Goal: Task Accomplishment & Management: Manage account settings

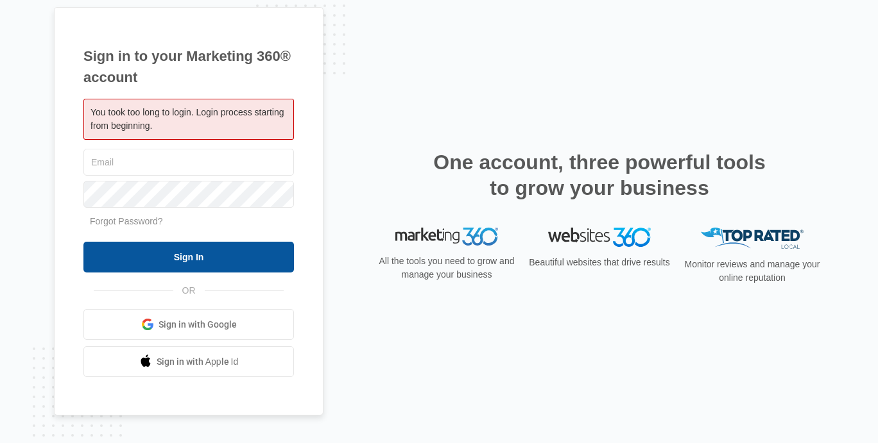
type input "[EMAIL_ADDRESS][DOMAIN_NAME]"
click at [182, 261] on input "Sign In" at bounding box center [188, 257] width 210 height 31
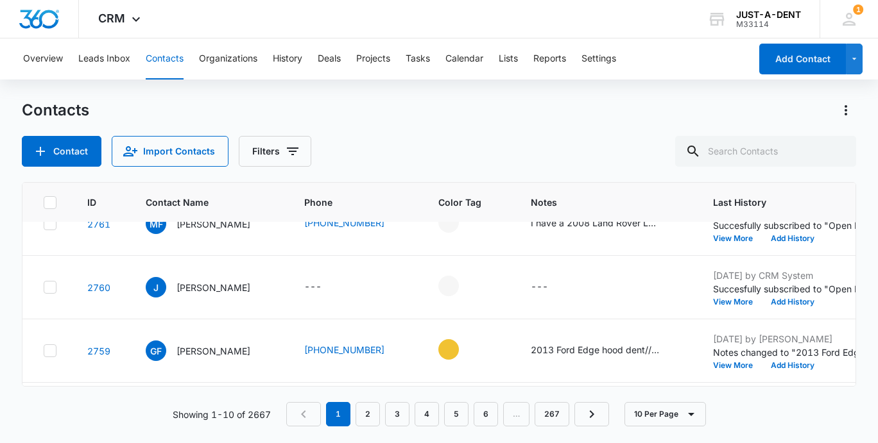
scroll to position [196, 0]
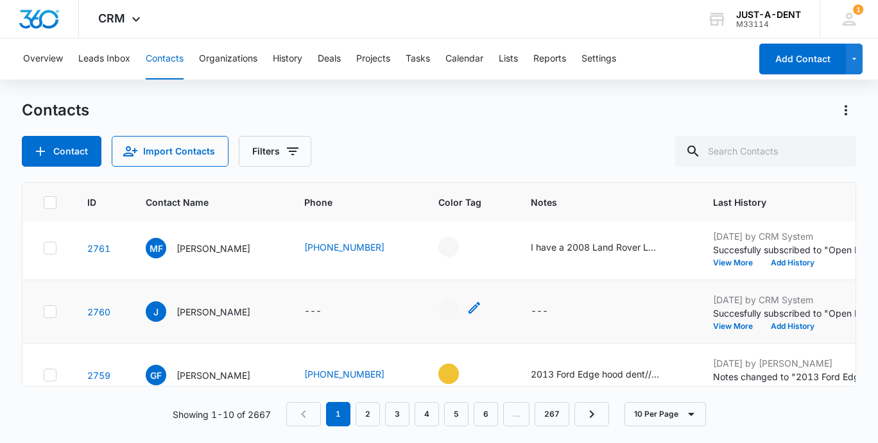
click at [438, 310] on div "- - Select to Edit Field" at bounding box center [448, 310] width 21 height 21
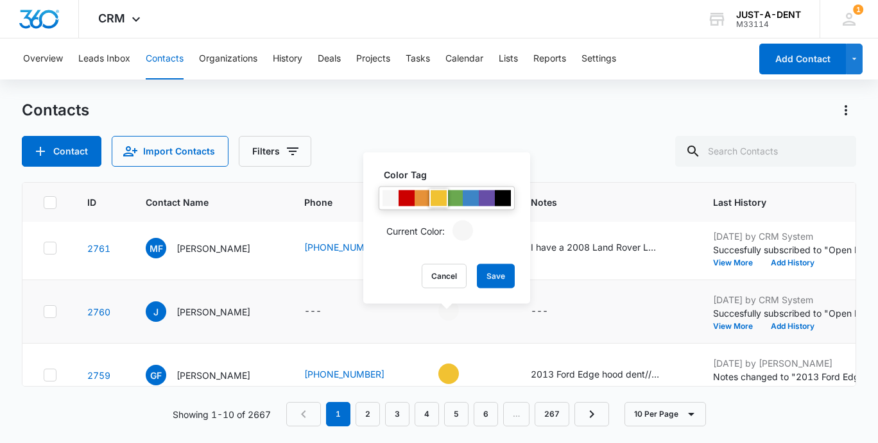
click at [440, 201] on div at bounding box center [439, 199] width 16 height 16
click at [499, 288] on div "Color Tag Current Color: Cancel Save" at bounding box center [446, 228] width 167 height 151
click at [488, 278] on button "Save" at bounding box center [496, 276] width 38 height 24
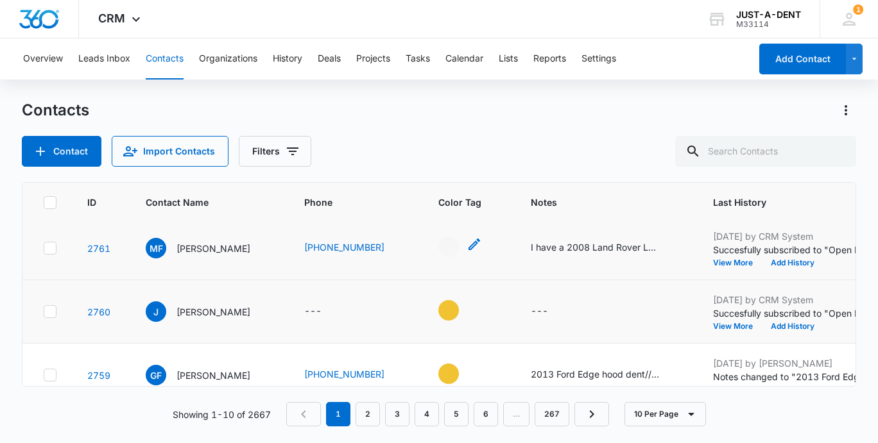
click at [438, 252] on div "- - Select to Edit Field" at bounding box center [448, 247] width 21 height 21
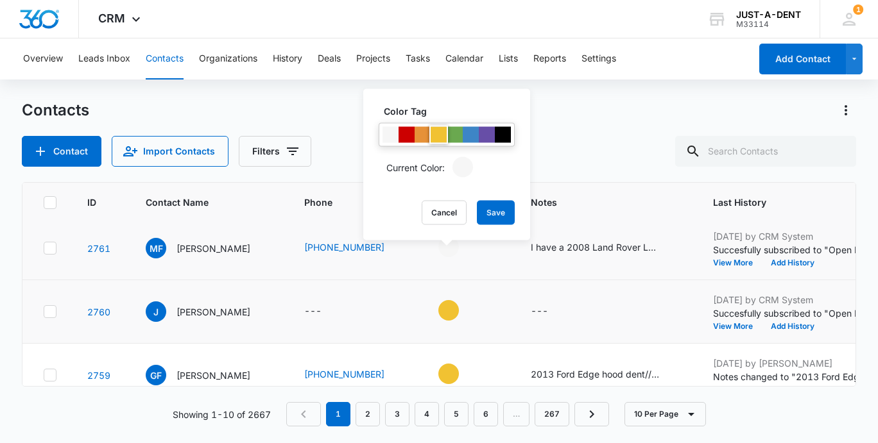
click at [436, 135] on div at bounding box center [439, 135] width 16 height 16
click at [486, 210] on button "Save" at bounding box center [496, 213] width 38 height 24
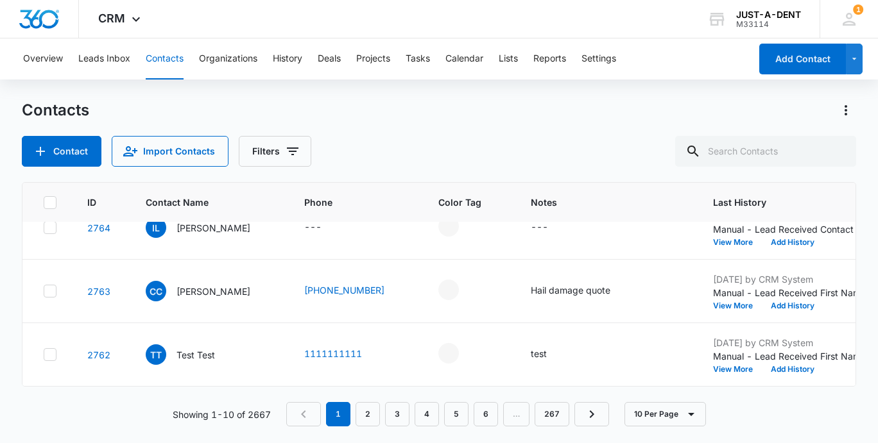
scroll to position [58, 0]
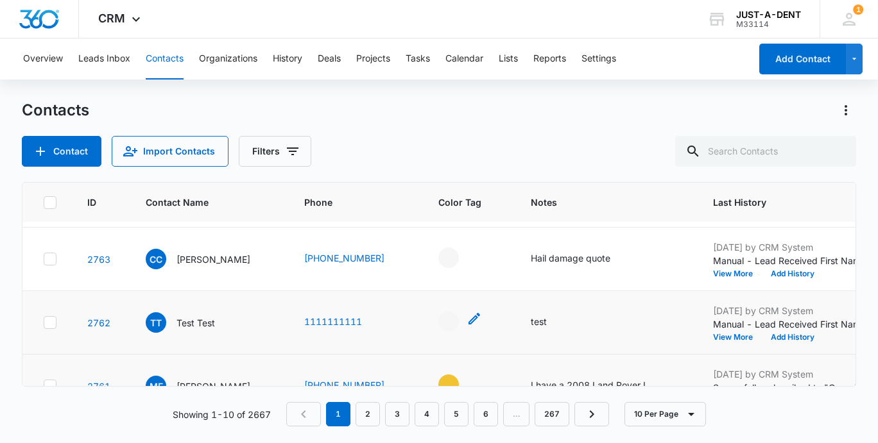
click at [438, 322] on div "- - Select to Edit Field" at bounding box center [448, 321] width 21 height 21
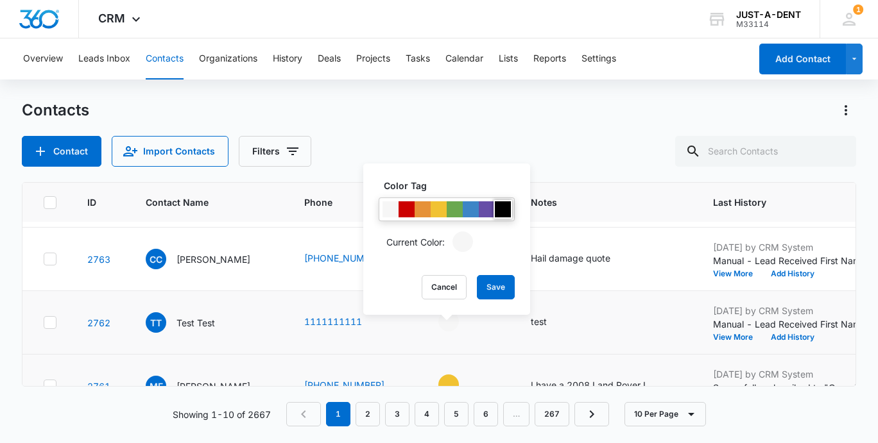
click at [509, 210] on div at bounding box center [503, 210] width 16 height 16
click at [495, 287] on button "Save" at bounding box center [496, 287] width 38 height 24
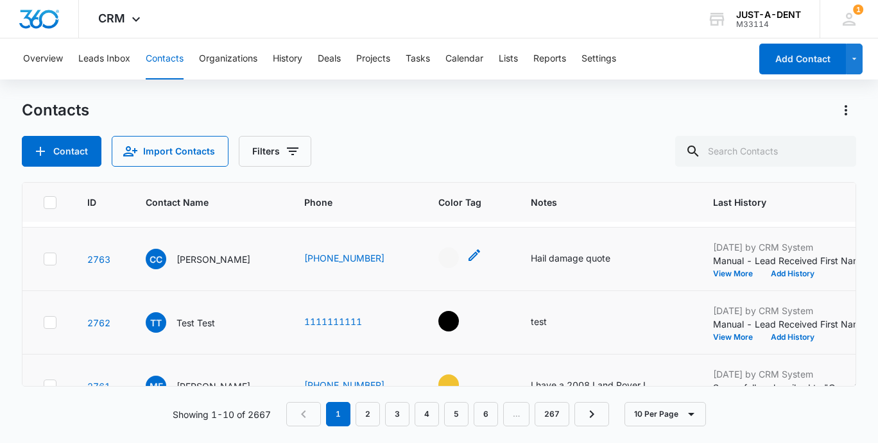
click at [438, 259] on div "- - Select to Edit Field" at bounding box center [448, 258] width 21 height 21
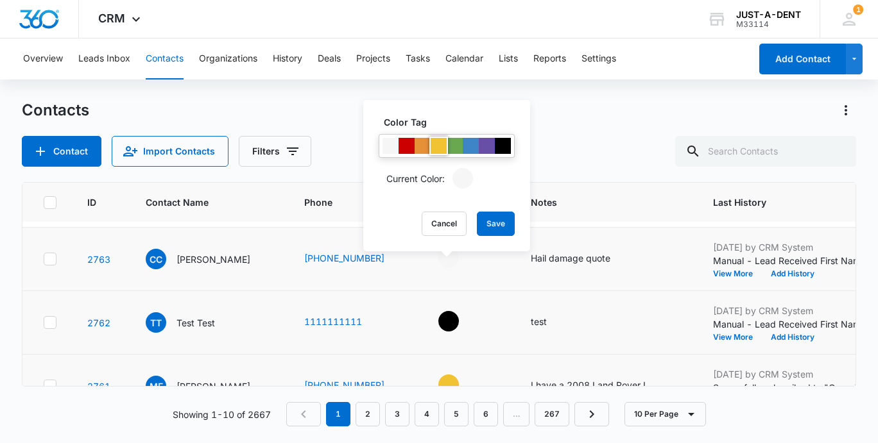
click at [440, 147] on div at bounding box center [439, 146] width 16 height 16
click at [495, 229] on button "Save" at bounding box center [496, 224] width 38 height 24
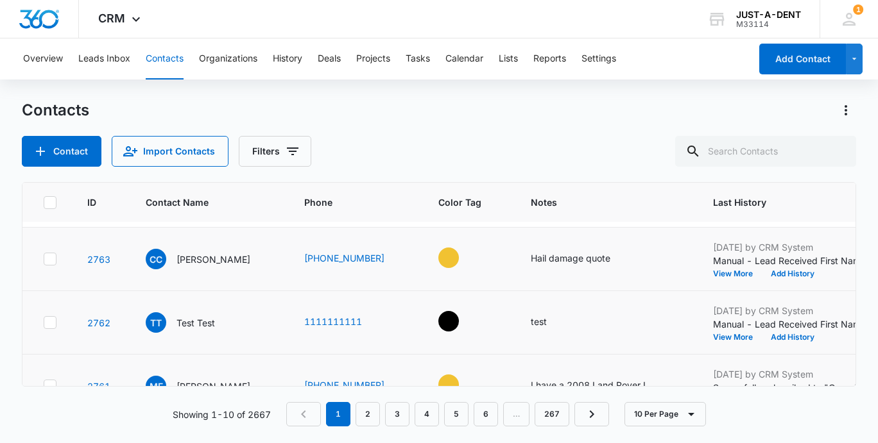
scroll to position [0, 0]
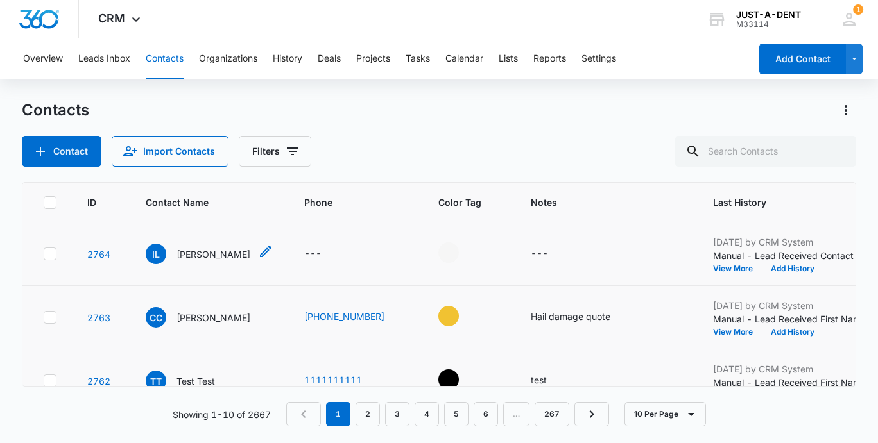
click at [202, 253] on p "[PERSON_NAME]" at bounding box center [213, 254] width 74 height 13
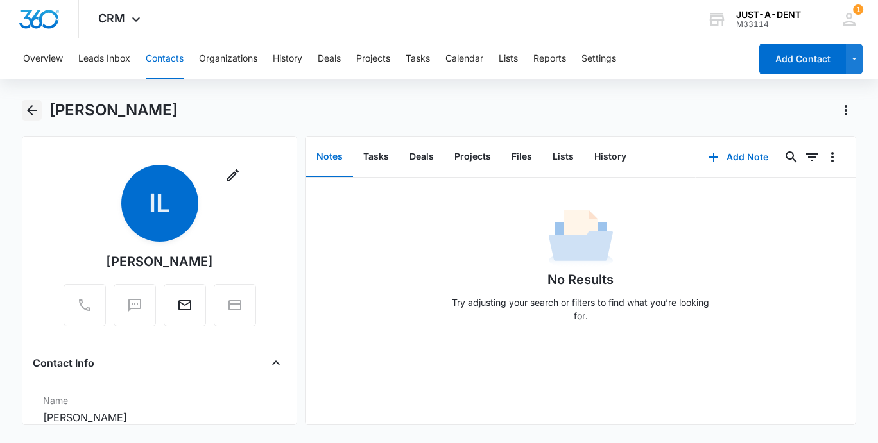
click at [35, 111] on icon "Back" at bounding box center [31, 110] width 15 height 15
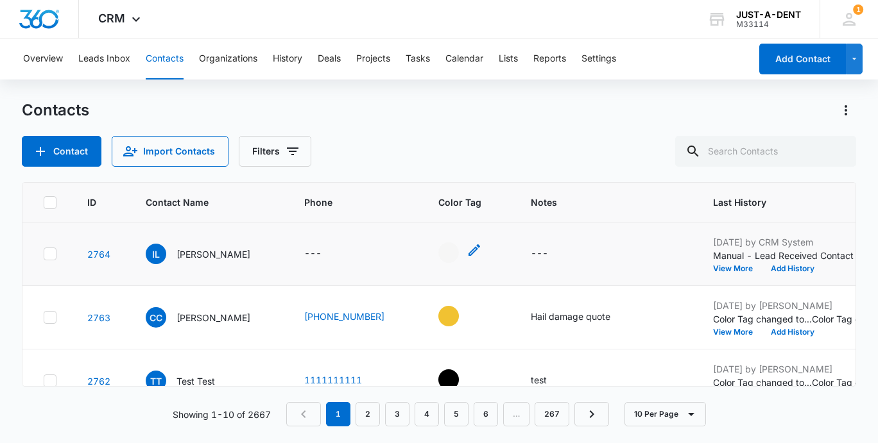
click at [438, 245] on div "- - Select to Edit Field" at bounding box center [448, 253] width 21 height 21
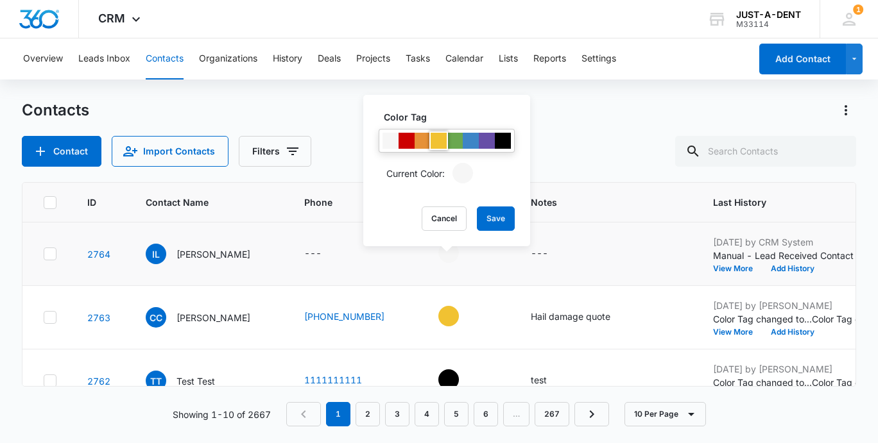
click at [437, 146] on div at bounding box center [439, 141] width 16 height 16
click at [492, 220] on button "Save" at bounding box center [496, 219] width 38 height 24
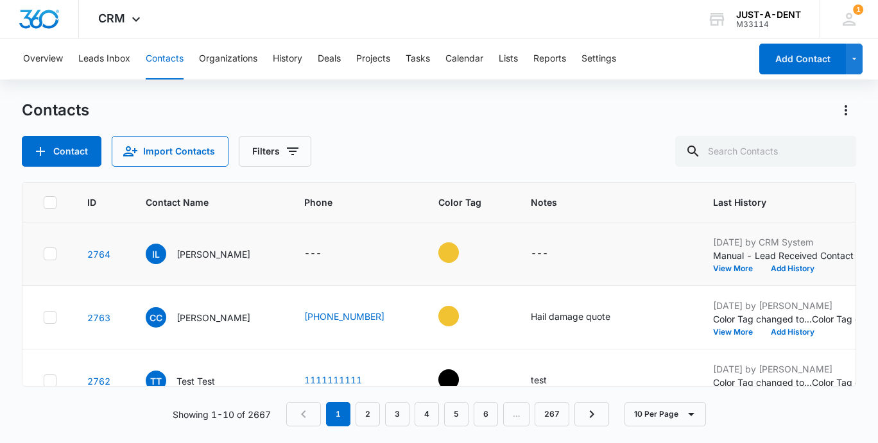
click at [379, 129] on div "Contacts Contact Import Contacts Filters" at bounding box center [439, 133] width 834 height 67
